Goal: Information Seeking & Learning: Learn about a topic

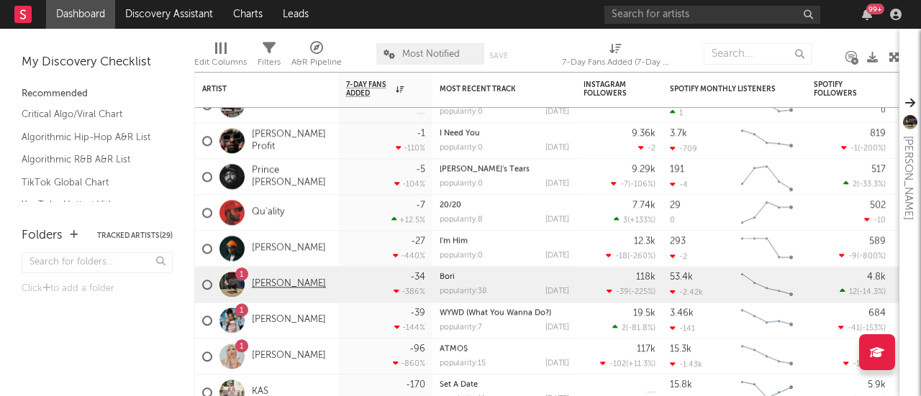
click at [290, 284] on link "[PERSON_NAME]" at bounding box center [289, 284] width 74 height 12
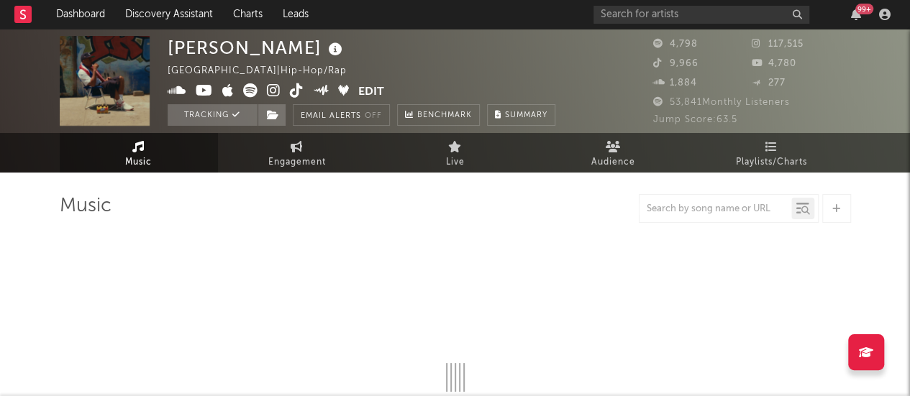
select select "6m"
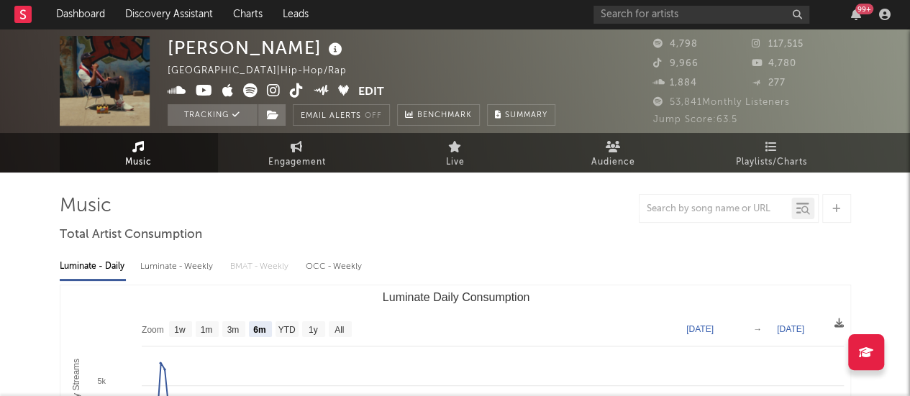
drag, startPoint x: 468, startPoint y: 258, endPoint x: 547, endPoint y: 255, distance: 78.5
click at [547, 255] on div "Luminate - Daily Luminate - Weekly BMAT - Weekly OCC - Weekly" at bounding box center [455, 267] width 791 height 24
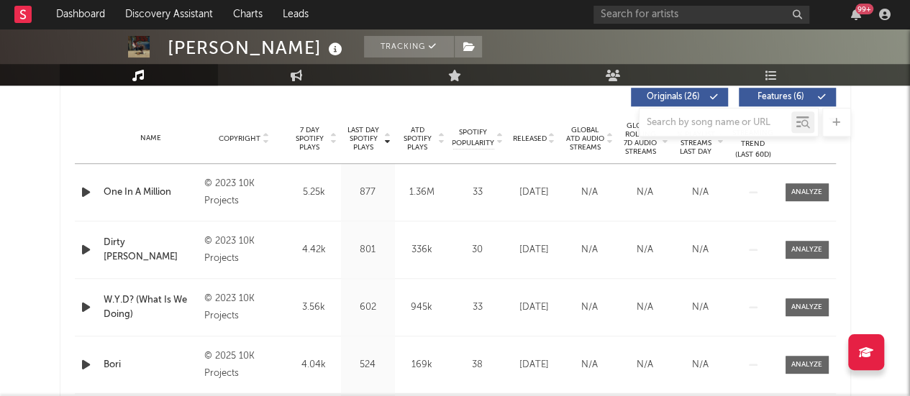
scroll to position [547, 0]
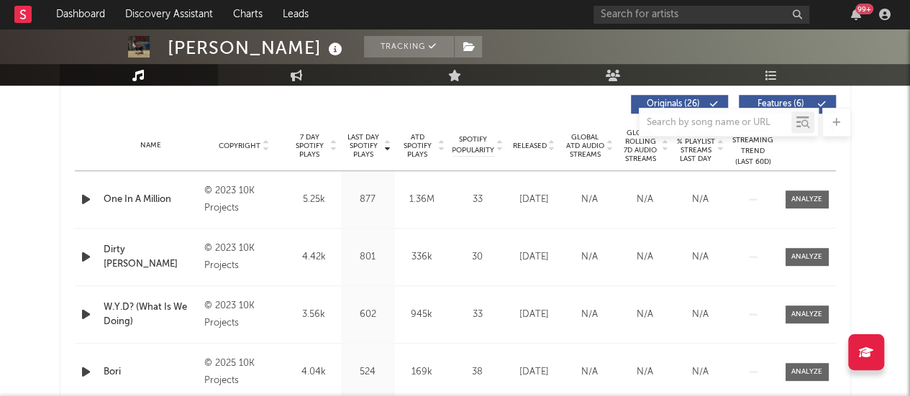
drag, startPoint x: 563, startPoint y: 244, endPoint x: 501, endPoint y: 212, distance: 69.5
click at [501, 212] on div "Name One In A Million Copyright © 2023 10K Projects Label 10K Projects Album Na…" at bounding box center [455, 315] width 761 height 288
click at [501, 214] on div "Name One In A Million Copyright © 2023 10K Projects Label 10K Projects Album Na…" at bounding box center [455, 199] width 761 height 57
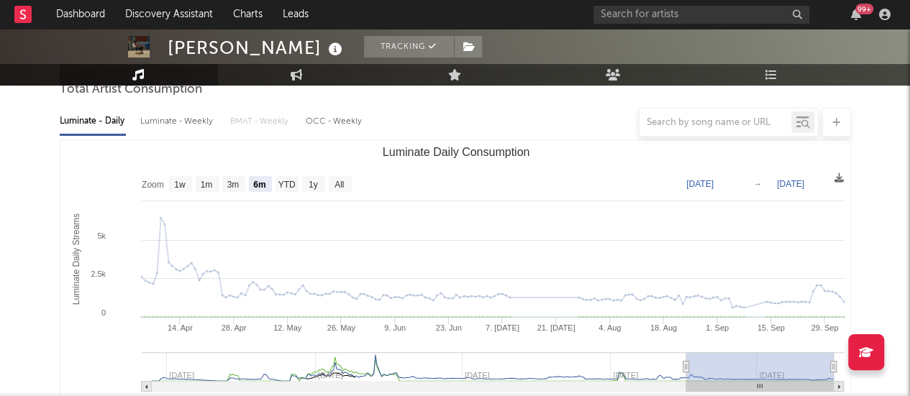
scroll to position [145, 0]
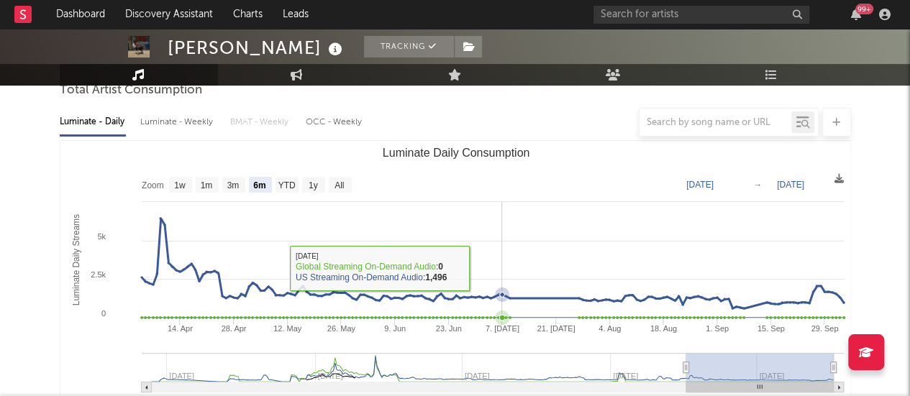
click at [502, 268] on rect "Luminate Daily Consumption" at bounding box center [455, 285] width 791 height 288
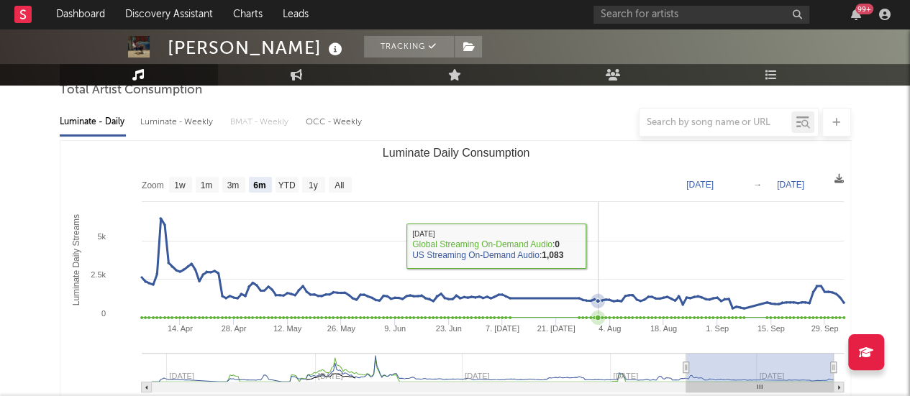
click at [596, 245] on rect "Luminate Daily Consumption" at bounding box center [455, 285] width 791 height 288
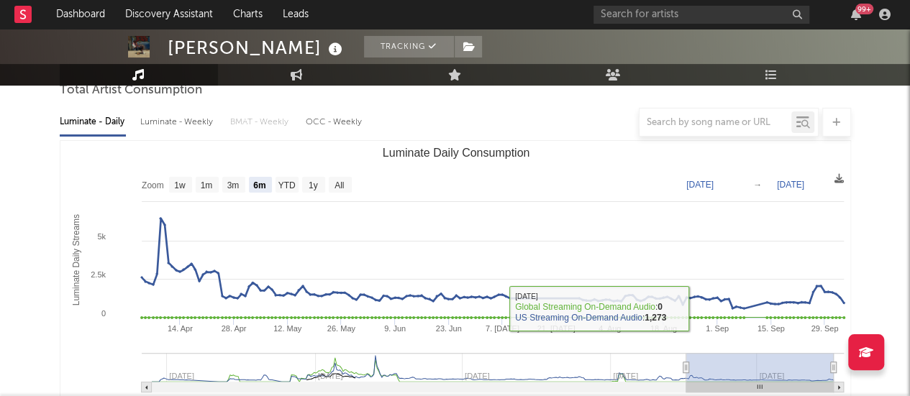
type input "[DATE]"
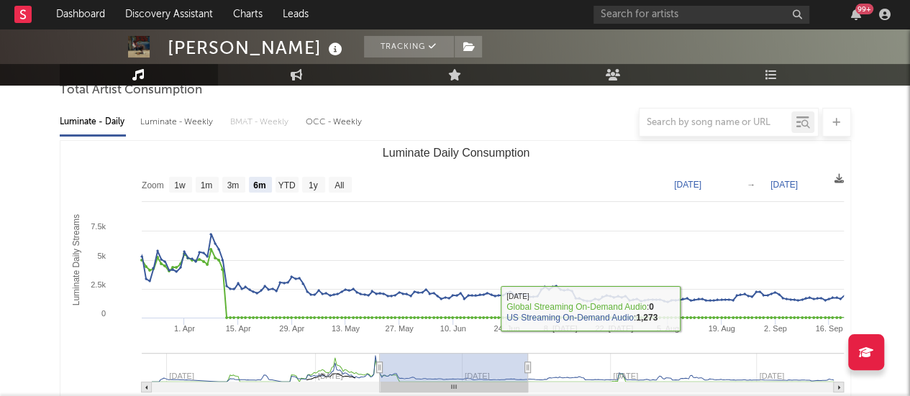
drag, startPoint x: 453, startPoint y: 360, endPoint x: 100, endPoint y: 301, distance: 358.1
click at [100, 301] on icon "Created with Highcharts 10.3.3 Luminate Daily Streams Luminate Daily Consumptio…" at bounding box center [455, 285] width 791 height 288
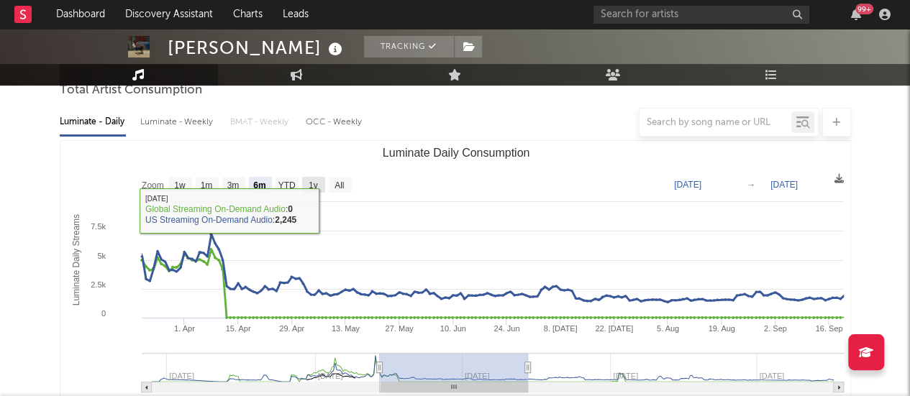
click at [347, 192] on rect "Luminate Daily Consumption" at bounding box center [340, 185] width 23 height 16
select select "All"
type input "[DATE]"
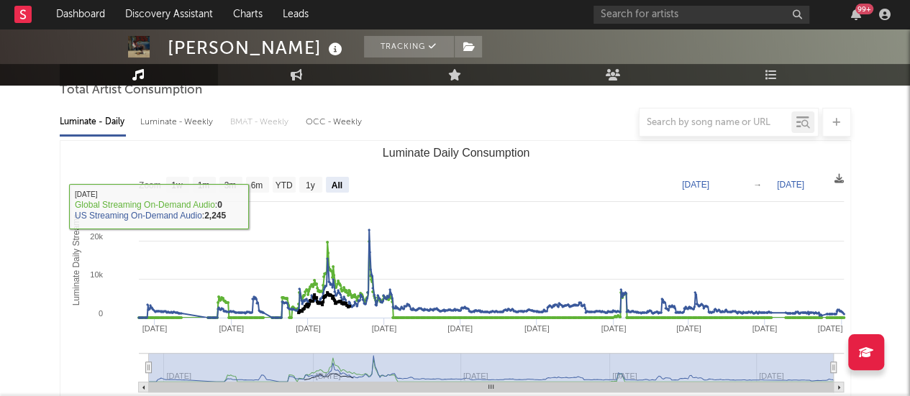
click at [347, 192] on rect "Luminate Daily Consumption" at bounding box center [455, 285] width 791 height 288
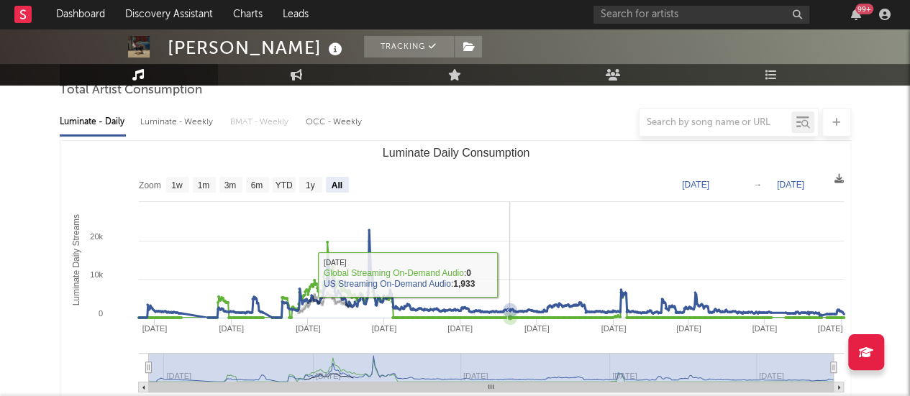
click at [509, 275] on rect "Luminate Daily Consumption" at bounding box center [455, 285] width 791 height 288
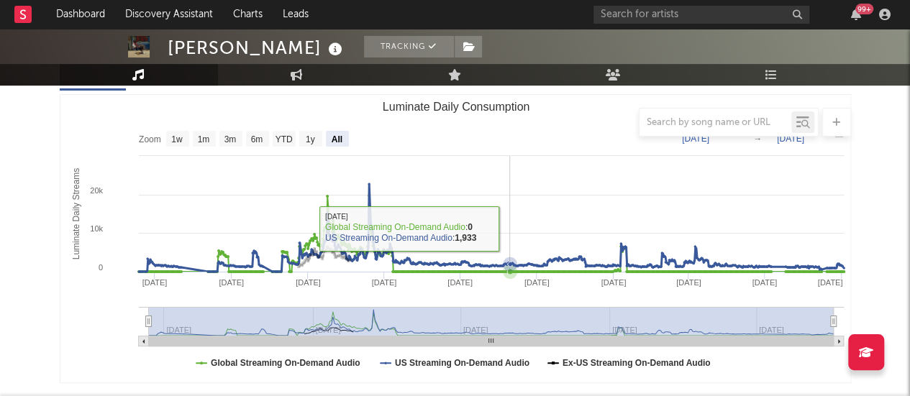
scroll to position [191, 0]
